Goal: Information Seeking & Learning: Learn about a topic

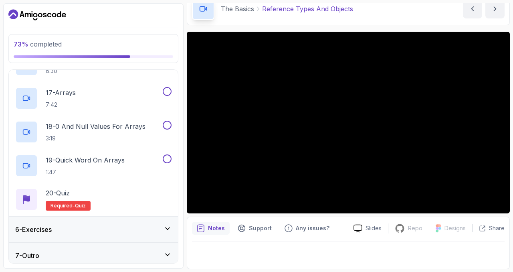
scroll to position [661, 0]
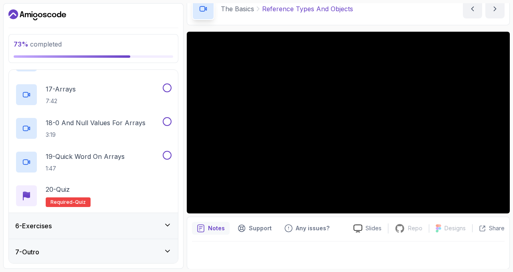
click at [89, 214] on div "6 - Exercises" at bounding box center [93, 226] width 169 height 26
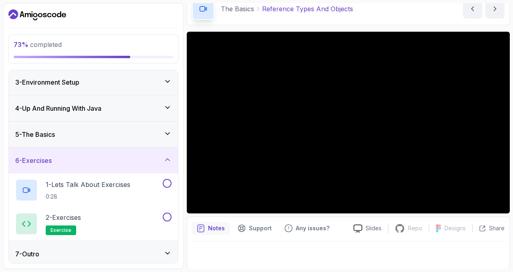
scroll to position [55, 0]
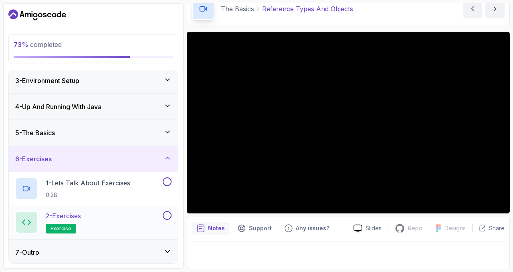
click at [123, 224] on div "2 - Exercises exercise" at bounding box center [88, 222] width 146 height 22
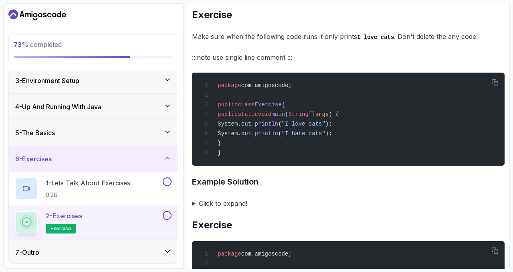
scroll to position [369, 0]
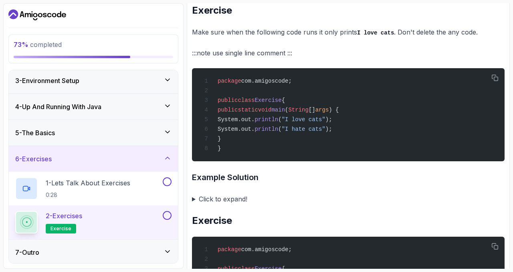
click at [239, 202] on summary "Click to expand!" at bounding box center [348, 198] width 313 height 11
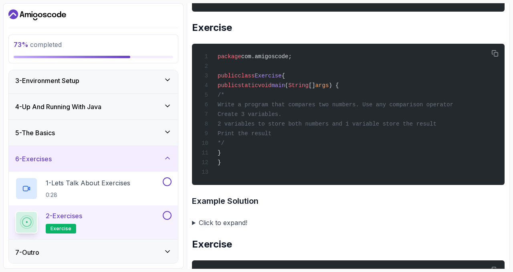
scroll to position [665, 0]
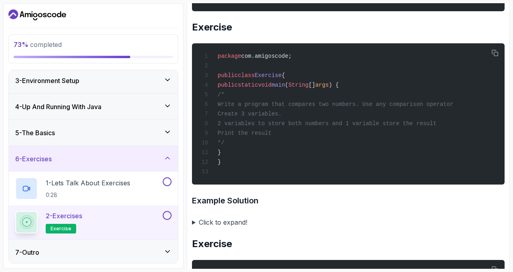
click at [192, 228] on summary "Click to expand!" at bounding box center [348, 221] width 313 height 11
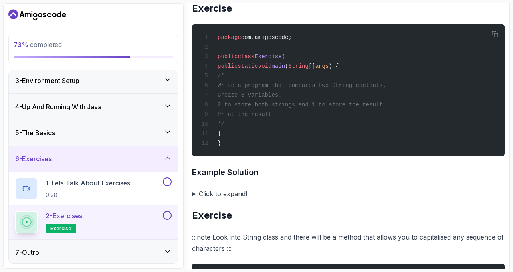
scroll to position [1147, 0]
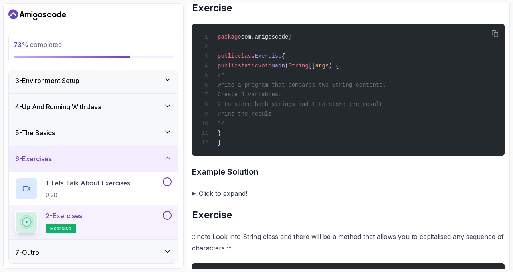
click at [194, 199] on summary "Click to expand!" at bounding box center [348, 193] width 313 height 11
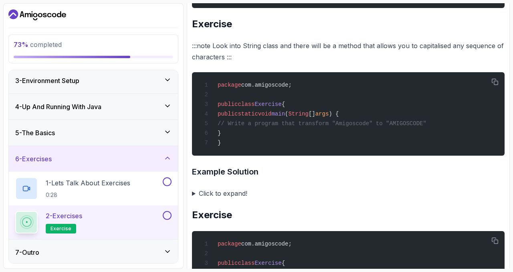
scroll to position [1566, 0]
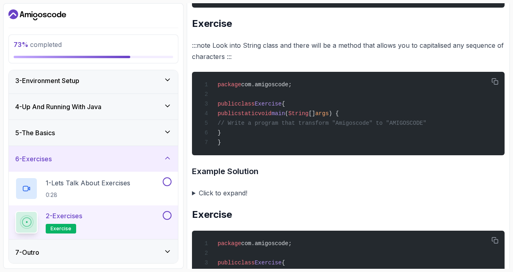
click at [193, 198] on summary "Click to expand!" at bounding box center [348, 192] width 313 height 11
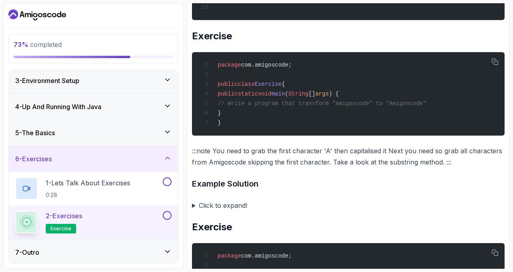
scroll to position [1918, 0]
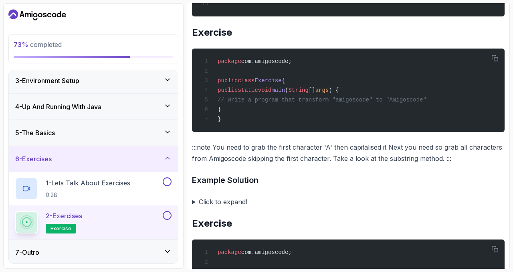
click at [193, 207] on summary "Click to expand!" at bounding box center [348, 201] width 313 height 11
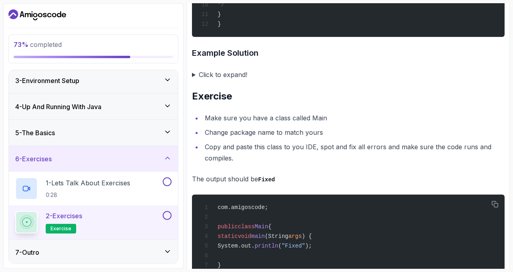
scroll to position [2419, 0]
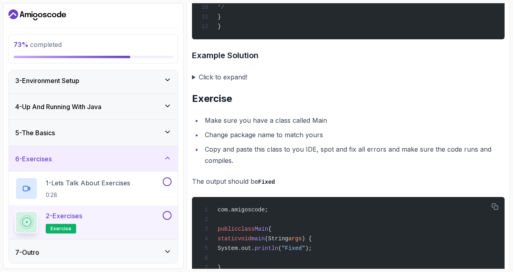
click at [195, 83] on summary "Click to expand!" at bounding box center [348, 76] width 313 height 11
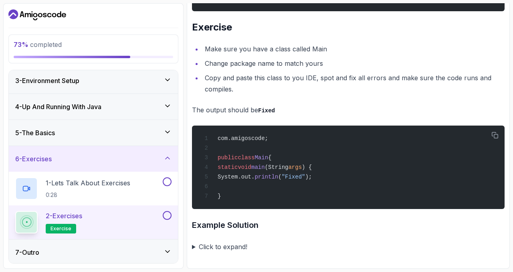
scroll to position [2790, 0]
click at [194, 245] on summary "Click to expand!" at bounding box center [348, 246] width 313 height 11
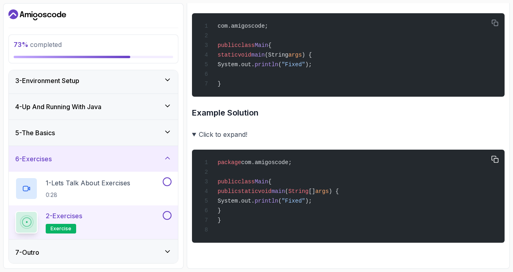
scroll to position [2904, 0]
click at [166, 254] on div "7 - Outro" at bounding box center [93, 252] width 156 height 10
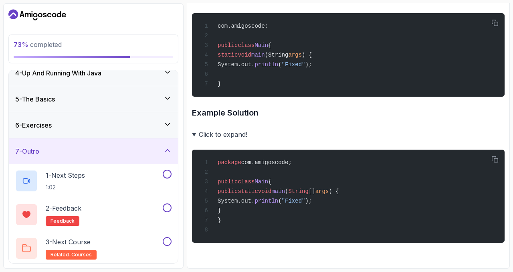
scroll to position [0, 0]
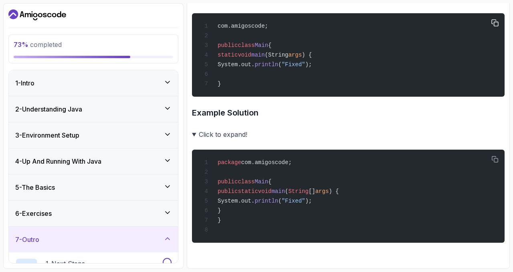
click at [369, 82] on div "com.amigoscode; public class Main { static void main (String args ) { System.ou…" at bounding box center [348, 55] width 300 height 74
